Goal: Task Accomplishment & Management: Use online tool/utility

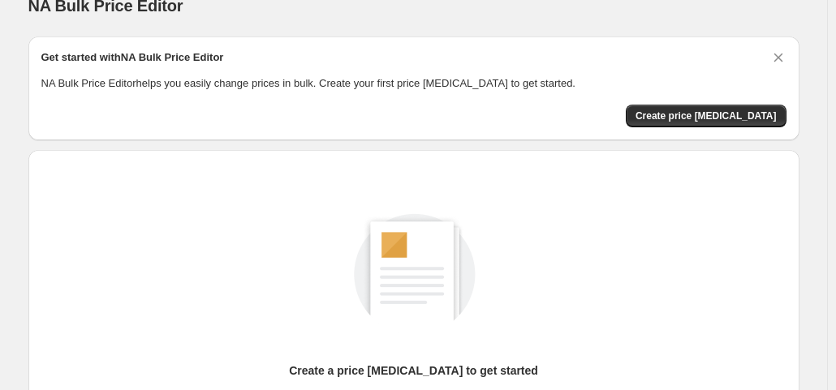
scroll to position [24, 0]
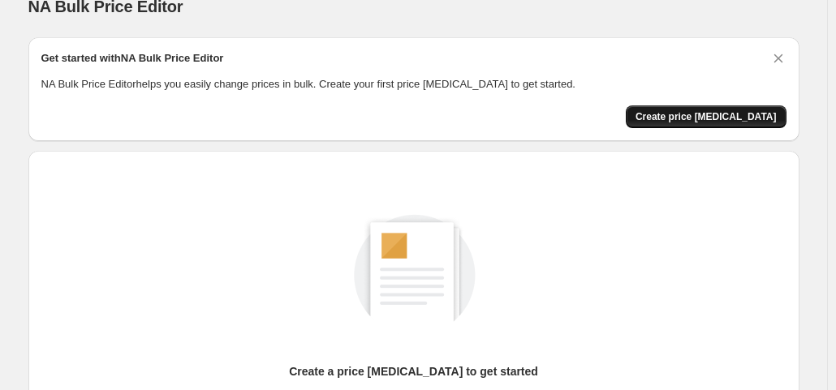
click at [686, 115] on span "Create price [MEDICAL_DATA]" at bounding box center [705, 116] width 141 height 13
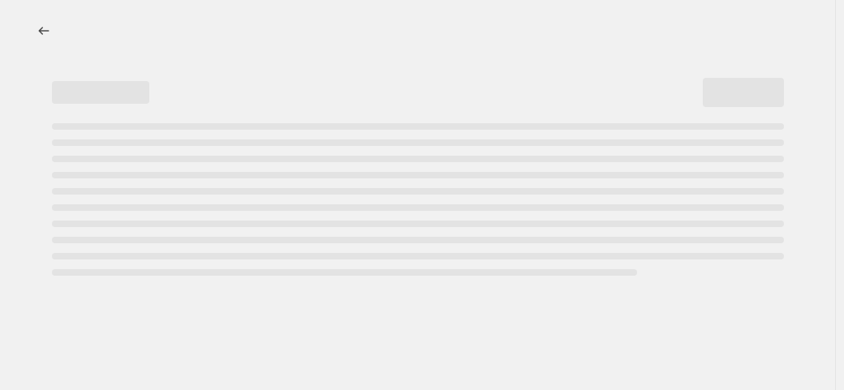
select select "percentage"
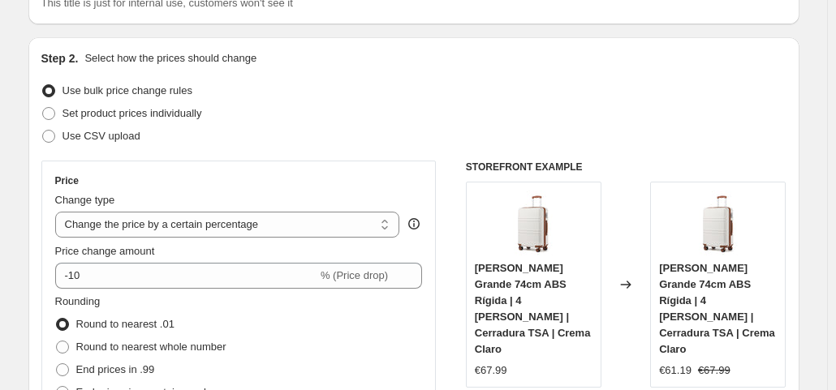
scroll to position [203, 0]
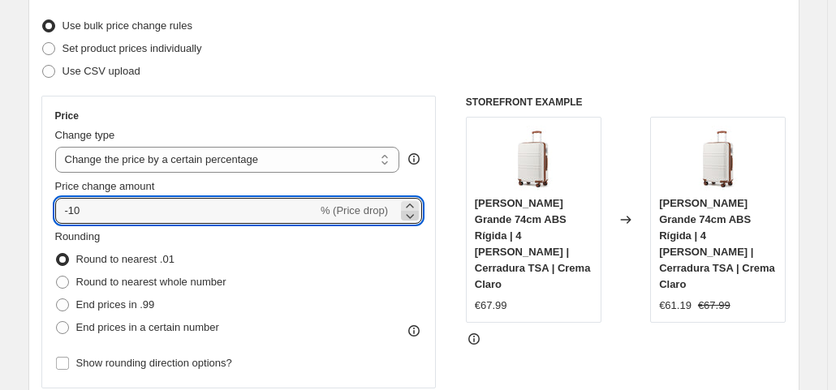
click at [412, 213] on icon at bounding box center [410, 216] width 16 height 16
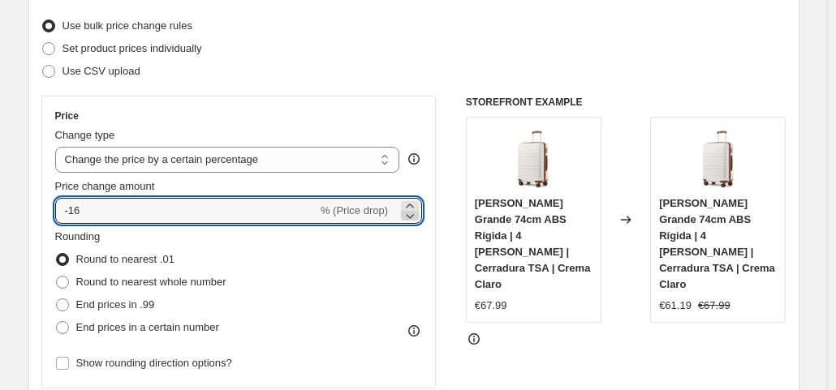
click at [412, 213] on icon at bounding box center [410, 216] width 16 height 16
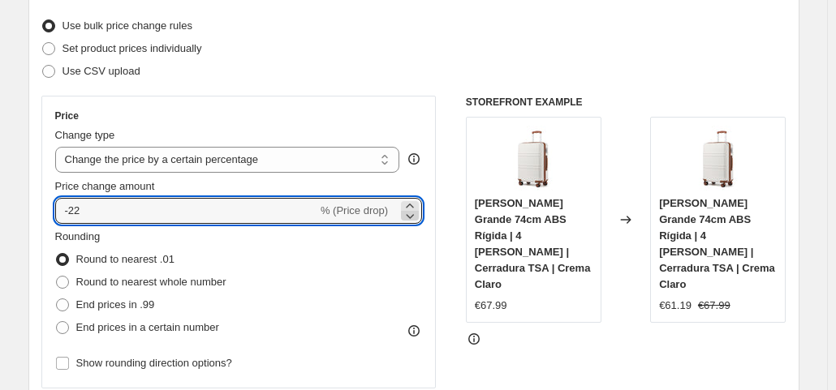
click at [412, 213] on icon at bounding box center [410, 216] width 16 height 16
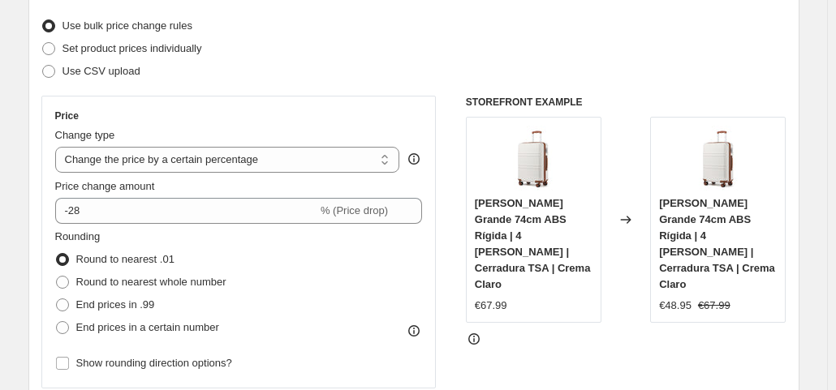
click at [519, 343] on div "STOREFRONT EXAMPLE [PERSON_NAME] Grande 74cm ABS Rígida | 4 [PERSON_NAME] | Cer…" at bounding box center [626, 295] width 321 height 398
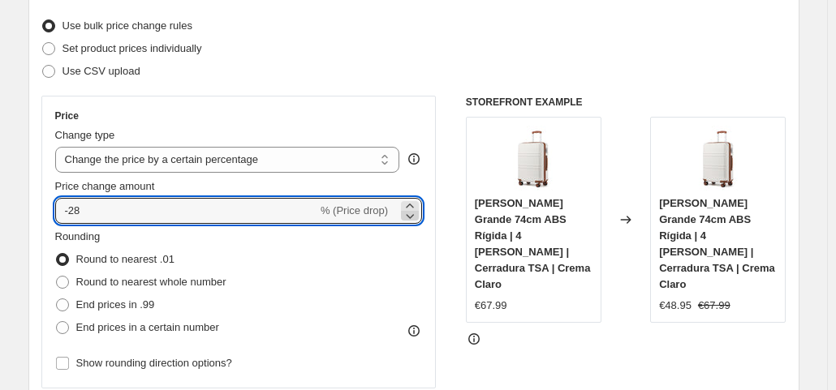
click at [414, 208] on icon at bounding box center [410, 216] width 16 height 16
click at [412, 202] on icon at bounding box center [410, 206] width 16 height 16
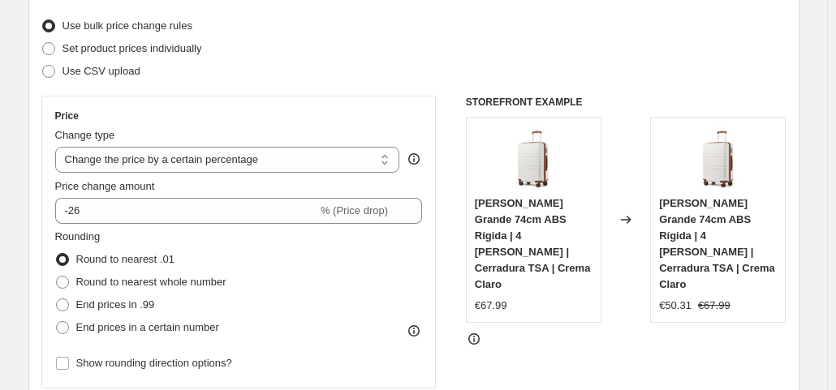
click at [605, 325] on div "STOREFRONT EXAMPLE [PERSON_NAME] Grande 74cm ABS Rígida | 4 [PERSON_NAME] | Cer…" at bounding box center [626, 295] width 321 height 398
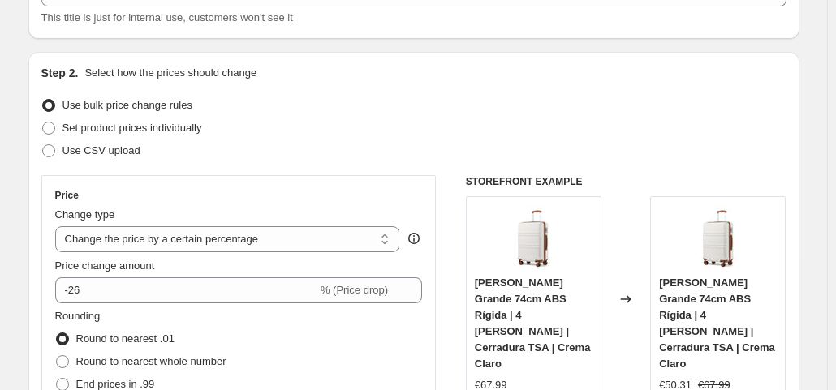
scroll to position [122, 0]
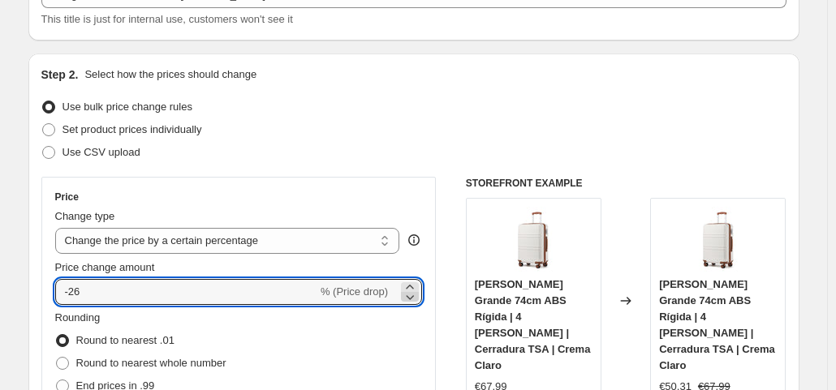
click at [414, 293] on icon at bounding box center [410, 297] width 16 height 16
type input "-28"
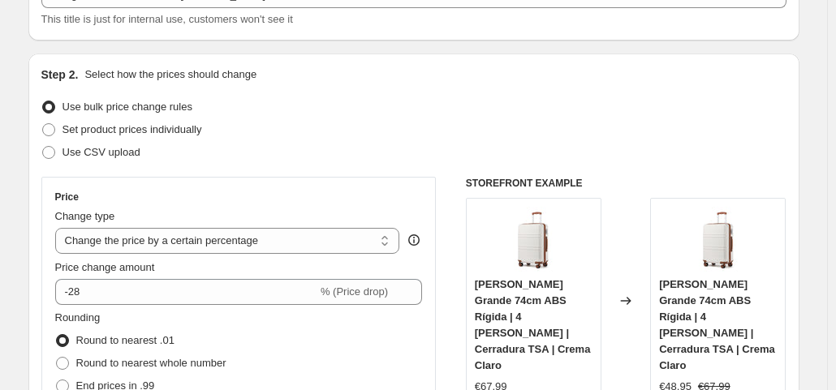
click at [447, 312] on div "Price Change type Change the price to a certain amount Change the price by a ce…" at bounding box center [413, 376] width 745 height 398
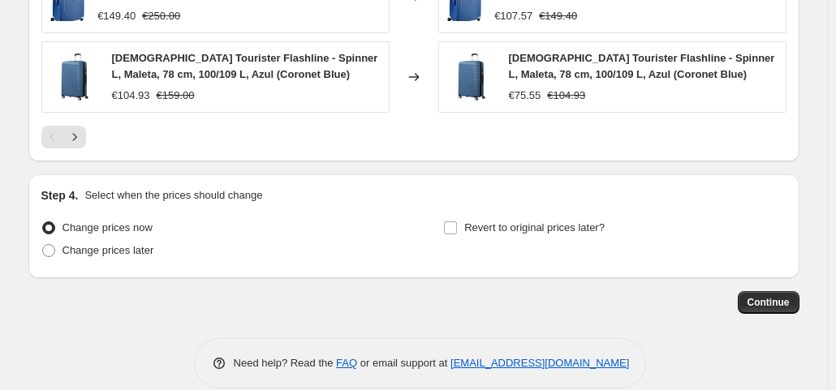
scroll to position [1254, 0]
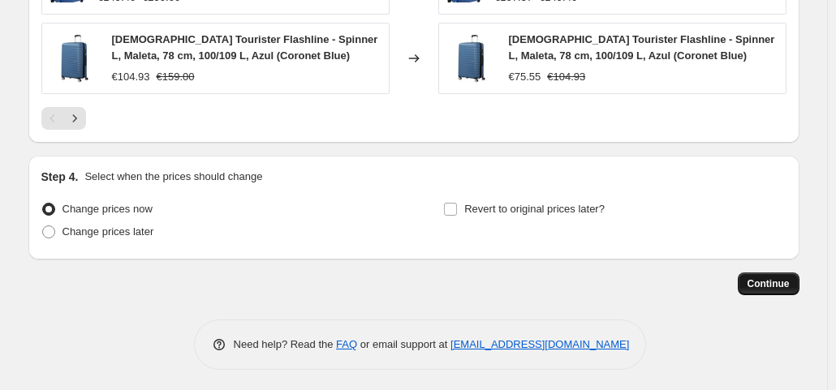
click at [796, 276] on button "Continue" at bounding box center [769, 284] width 62 height 23
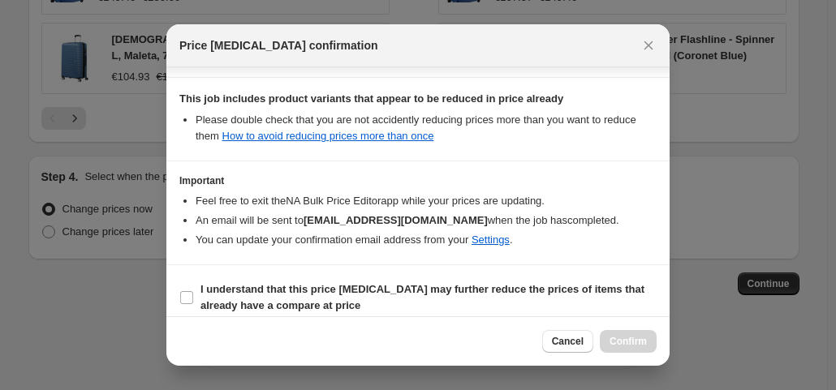
scroll to position [290, 0]
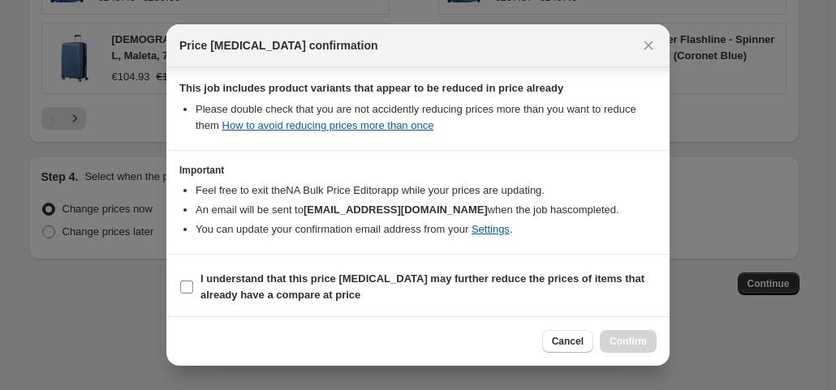
click at [485, 273] on b "I understand that this price [MEDICAL_DATA] may further reduce the prices of it…" at bounding box center [422, 287] width 444 height 28
click at [193, 281] on input "I understand that this price [MEDICAL_DATA] may further reduce the prices of it…" at bounding box center [186, 287] width 13 height 13
checkbox input "true"
click at [653, 339] on button "Confirm" at bounding box center [628, 341] width 57 height 23
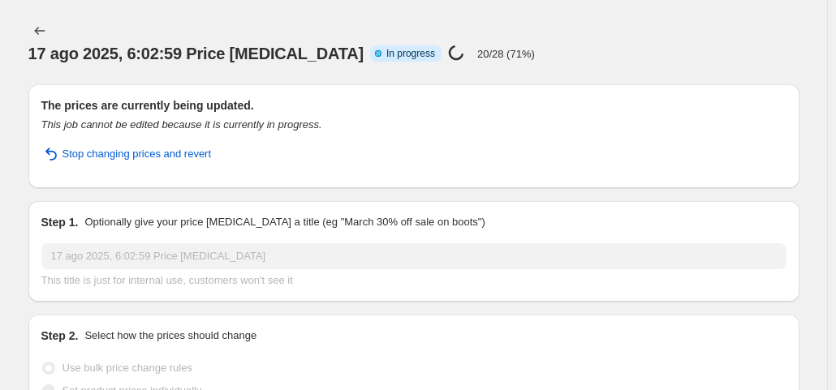
select select "percentage"
